Goal: Navigation & Orientation: Find specific page/section

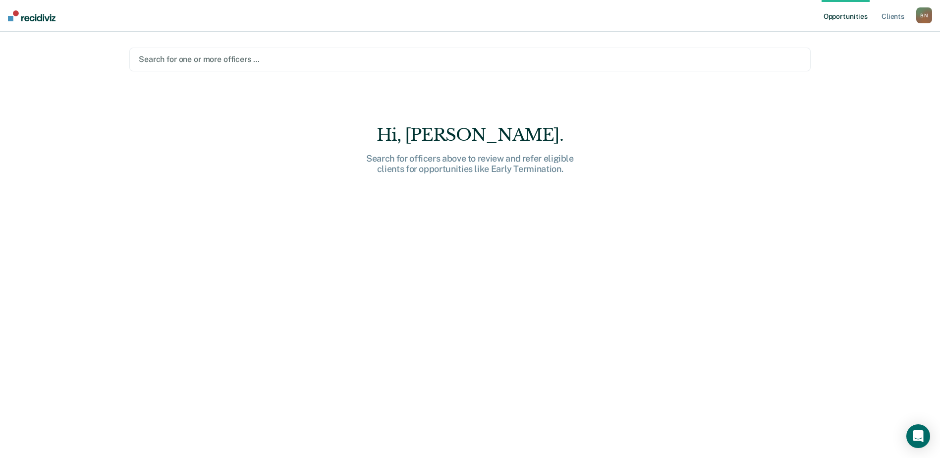
click at [920, 16] on div "B N" at bounding box center [924, 15] width 16 height 16
click at [882, 51] on link "Go to PSI Supervisor Dashboard" at bounding box center [873, 53] width 101 height 8
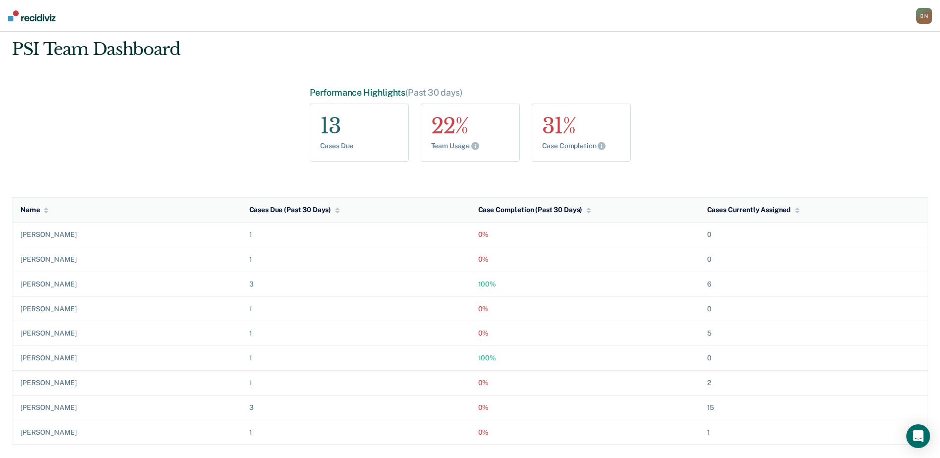
scroll to position [19, 0]
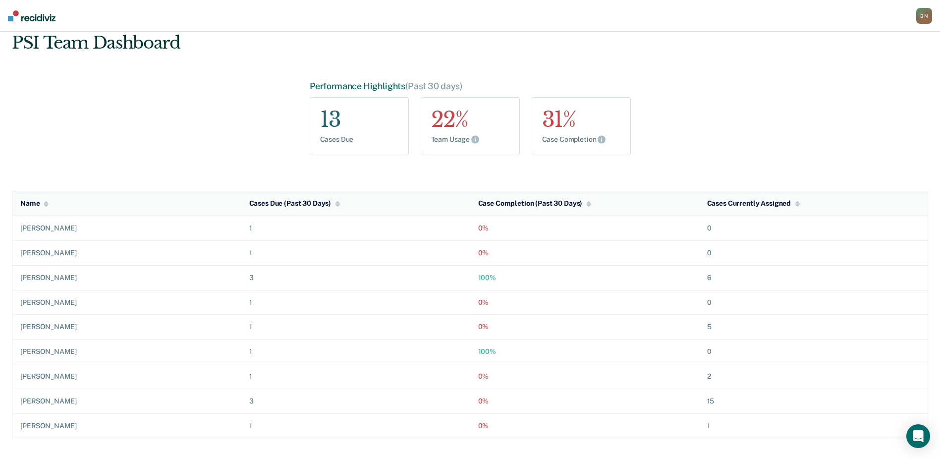
click at [930, 18] on div "B N" at bounding box center [924, 16] width 16 height 16
click at [880, 65] on link "Go to PSI Case Dashboard" at bounding box center [873, 64] width 101 height 8
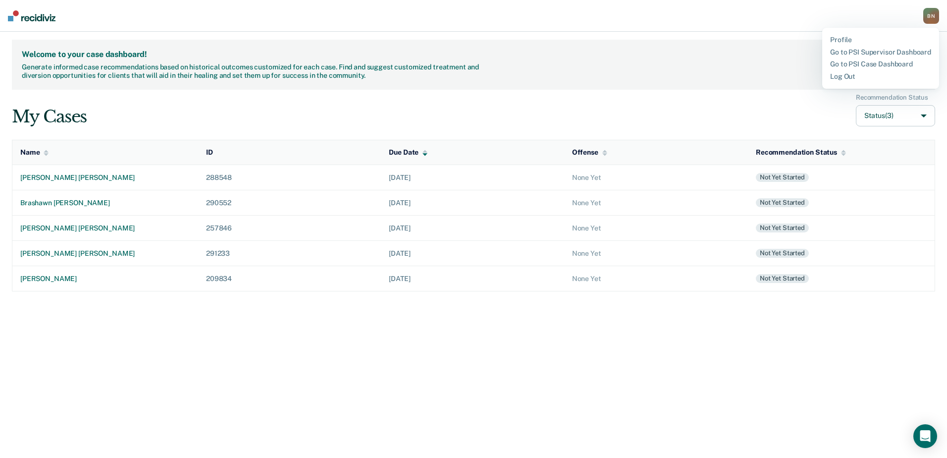
click at [935, 20] on div "B N" at bounding box center [932, 16] width 16 height 16
click at [934, 20] on div "B N" at bounding box center [932, 16] width 16 height 16
click at [862, 54] on link "Go to PSI Supervisor Dashboard" at bounding box center [880, 52] width 101 height 8
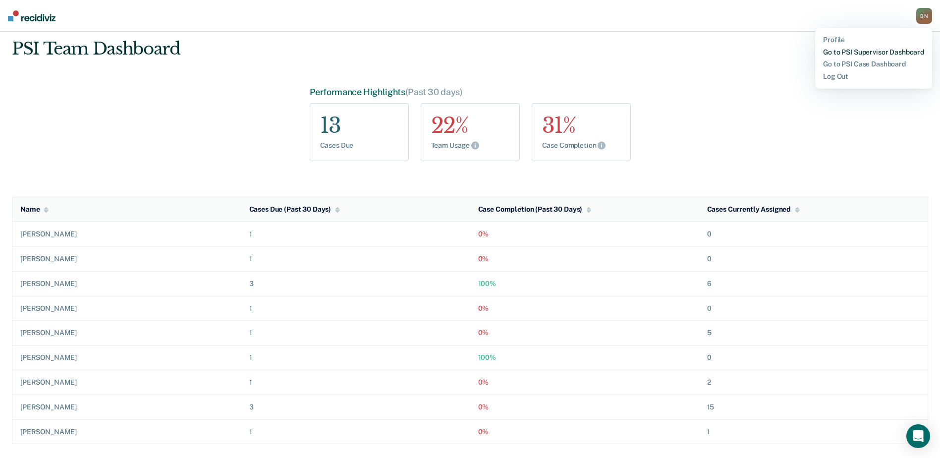
scroll to position [19, 0]
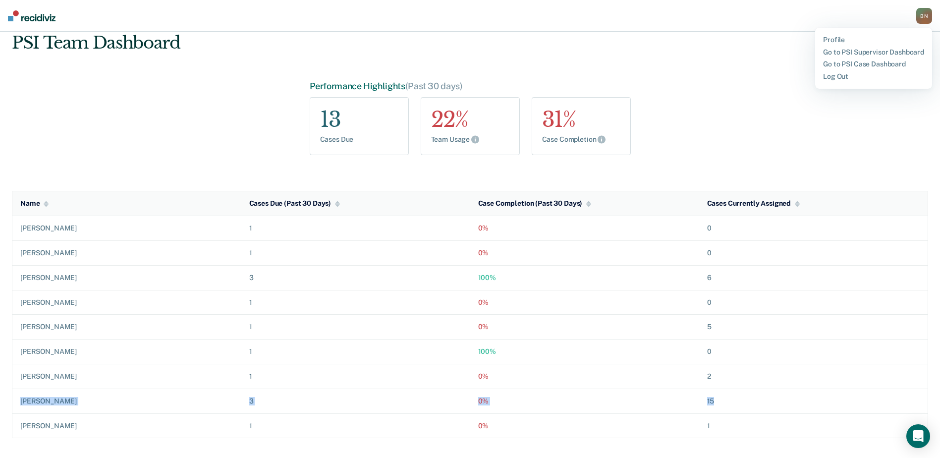
drag, startPoint x: 23, startPoint y: 402, endPoint x: 723, endPoint y: 402, distance: 700.1
click at [723, 402] on tr "[PERSON_NAME] 3 0% 15" at bounding box center [470, 400] width 916 height 25
drag, startPoint x: 723, startPoint y: 402, endPoint x: 773, endPoint y: 409, distance: 51.1
click at [776, 410] on td "15" at bounding box center [813, 400] width 229 height 25
